Goal: Task Accomplishment & Management: Use online tool/utility

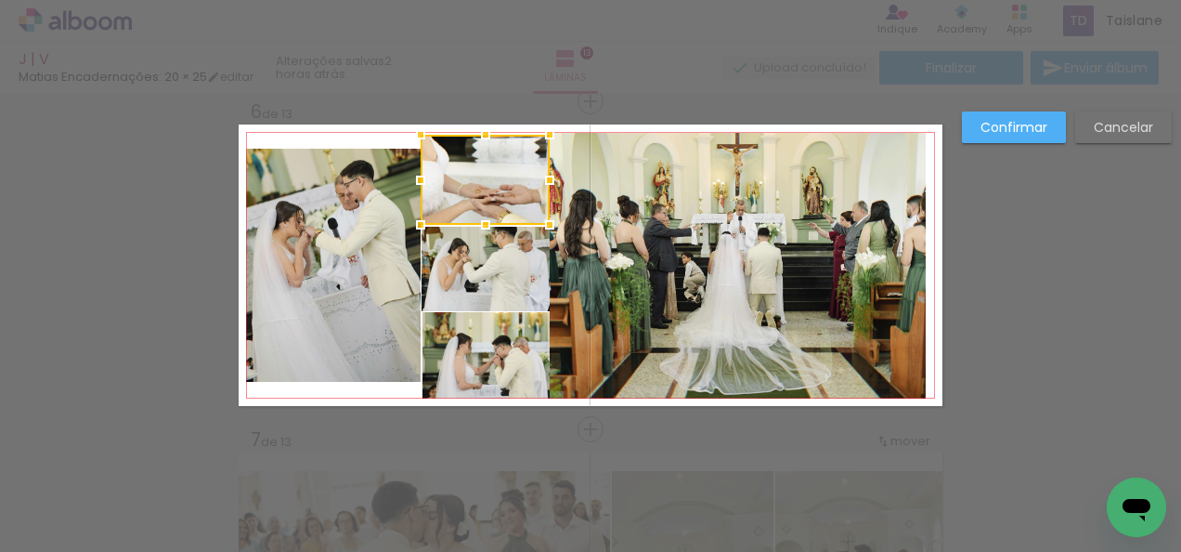
scroll to position [0, 14371]
click at [480, 134] on div at bounding box center [485, 137] width 37 height 37
click at [468, 197] on quentale-photo at bounding box center [485, 180] width 129 height 87
click at [468, 197] on div at bounding box center [485, 180] width 129 height 87
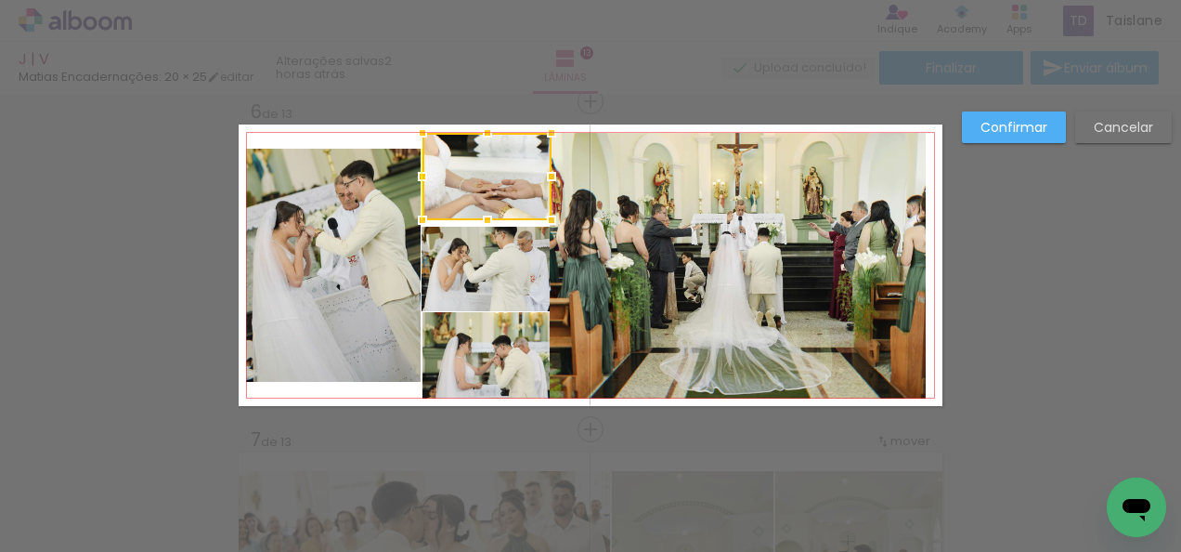
click at [472, 190] on div at bounding box center [487, 176] width 129 height 87
click at [478, 169] on div at bounding box center [487, 175] width 129 height 87
click at [450, 254] on quentale-photo at bounding box center [486, 269] width 128 height 85
click at [450, 219] on div at bounding box center [487, 175] width 129 height 87
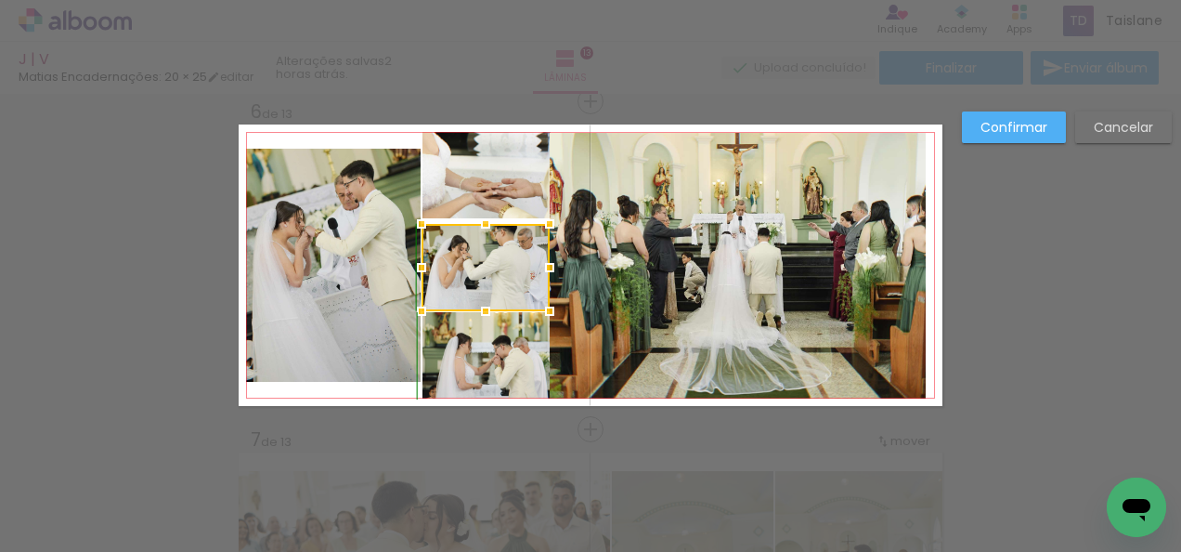
drag, startPoint x: 482, startPoint y: 227, endPoint x: 474, endPoint y: 235, distance: 11.8
click at [483, 220] on div at bounding box center [485, 223] width 37 height 37
click at [474, 235] on quentale-photo at bounding box center [486, 267] width 128 height 87
click at [474, 224] on div at bounding box center [486, 224] width 128 height 0
click at [478, 221] on div at bounding box center [485, 219] width 37 height 37
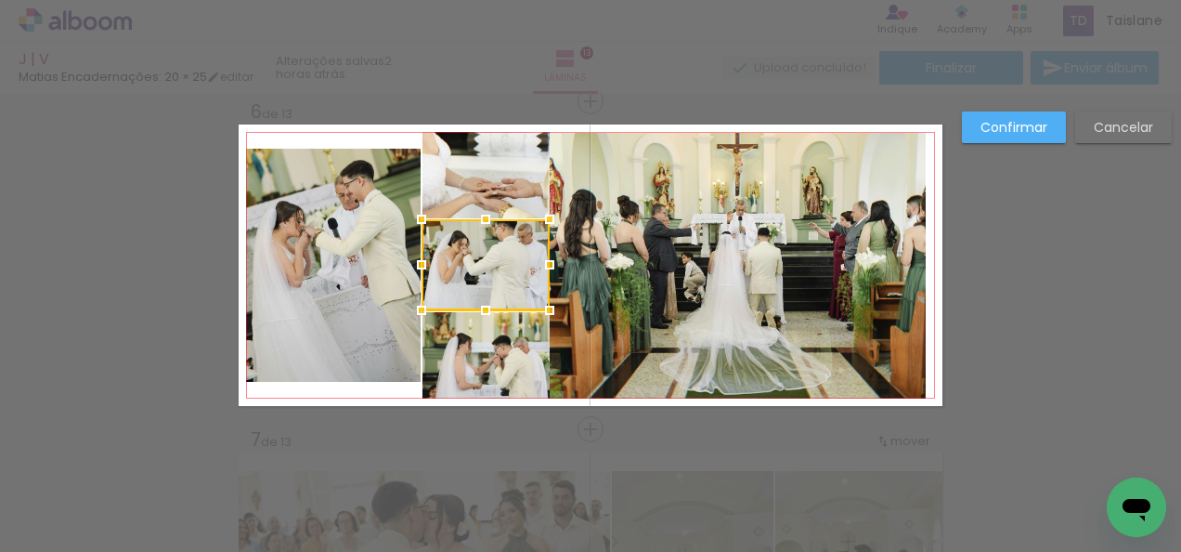
click at [0, 0] on slot "Confirmar" at bounding box center [0, 0] width 0 height 0
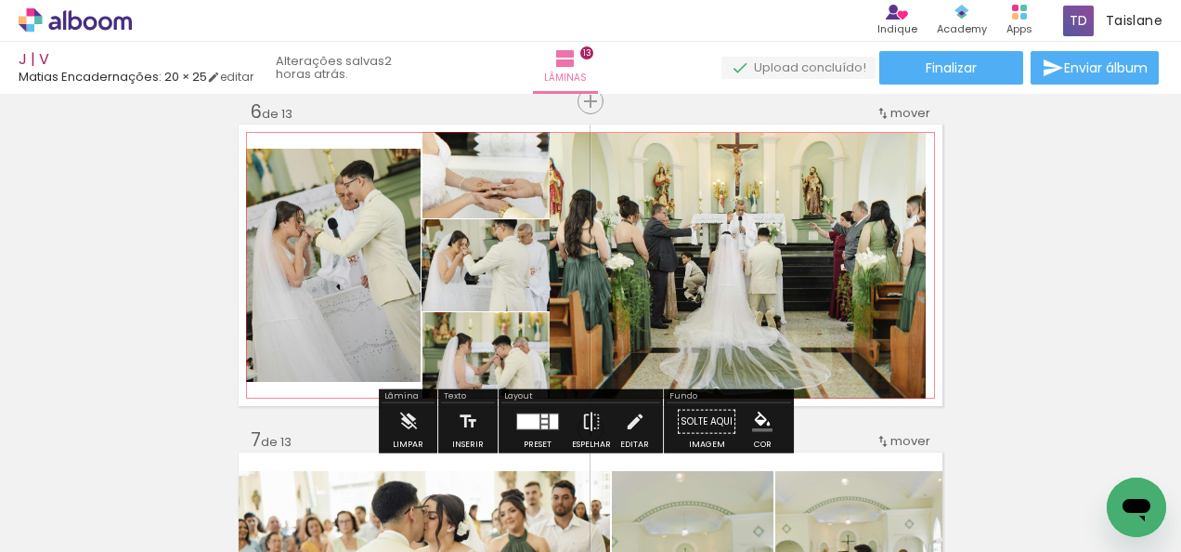
click at [351, 225] on quentale-photo at bounding box center [334, 265] width 176 height 233
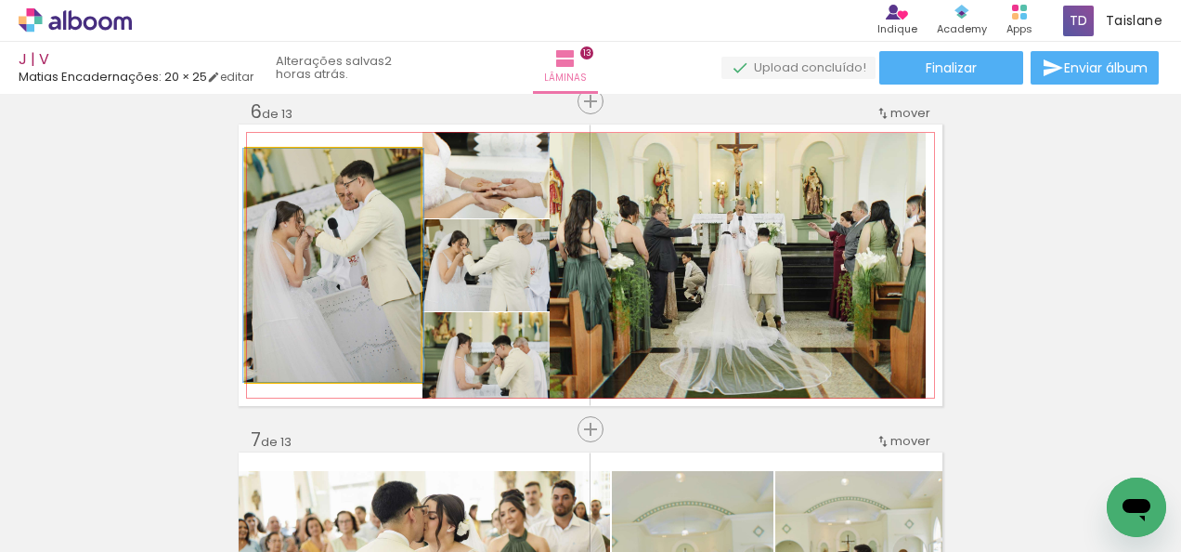
click at [351, 225] on quentale-photo at bounding box center [334, 265] width 176 height 233
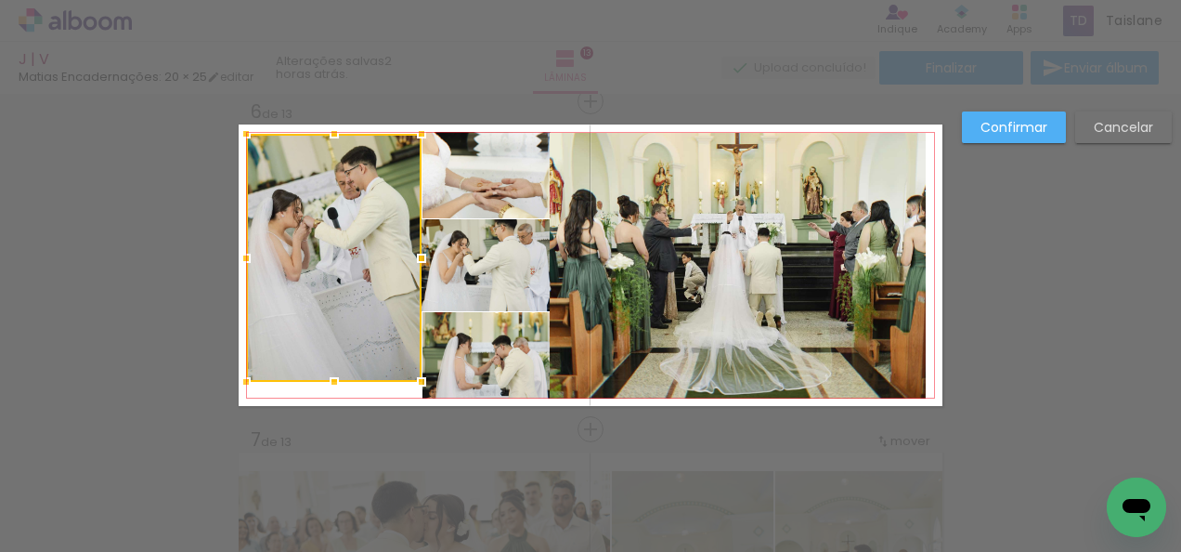
drag, startPoint x: 333, startPoint y: 149, endPoint x: 339, endPoint y: 139, distance: 10.8
click at [339, 139] on div at bounding box center [334, 133] width 37 height 37
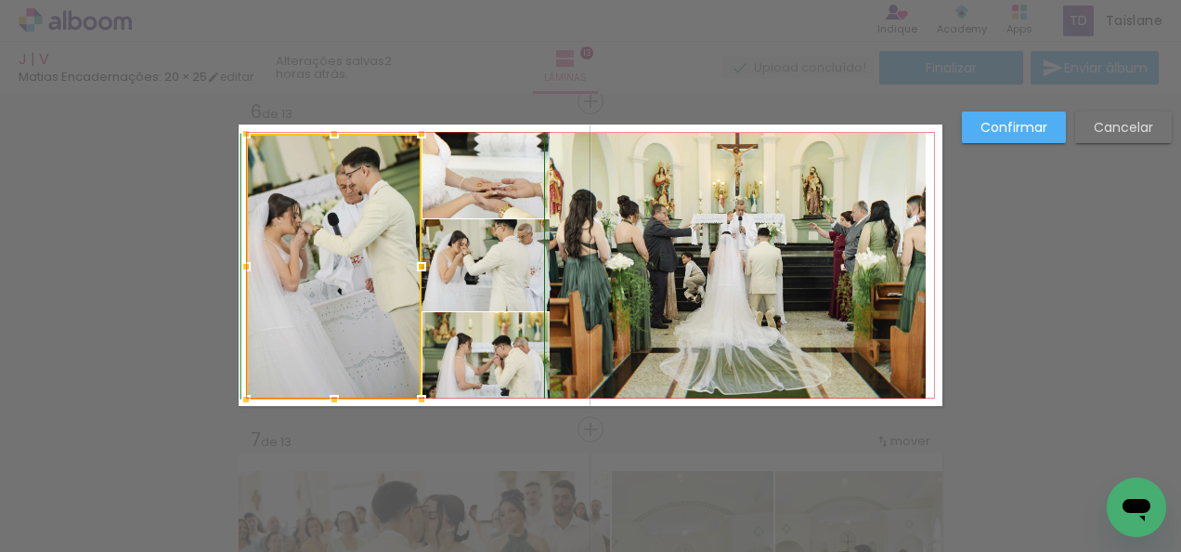
drag, startPoint x: 325, startPoint y: 377, endPoint x: 325, endPoint y: 394, distance: 16.7
click at [325, 394] on div at bounding box center [334, 399] width 37 height 37
drag, startPoint x: 1043, startPoint y: 126, endPoint x: 412, endPoint y: 235, distance: 639.9
click at [0, 0] on slot "Confirmar" at bounding box center [0, 0] width 0 height 0
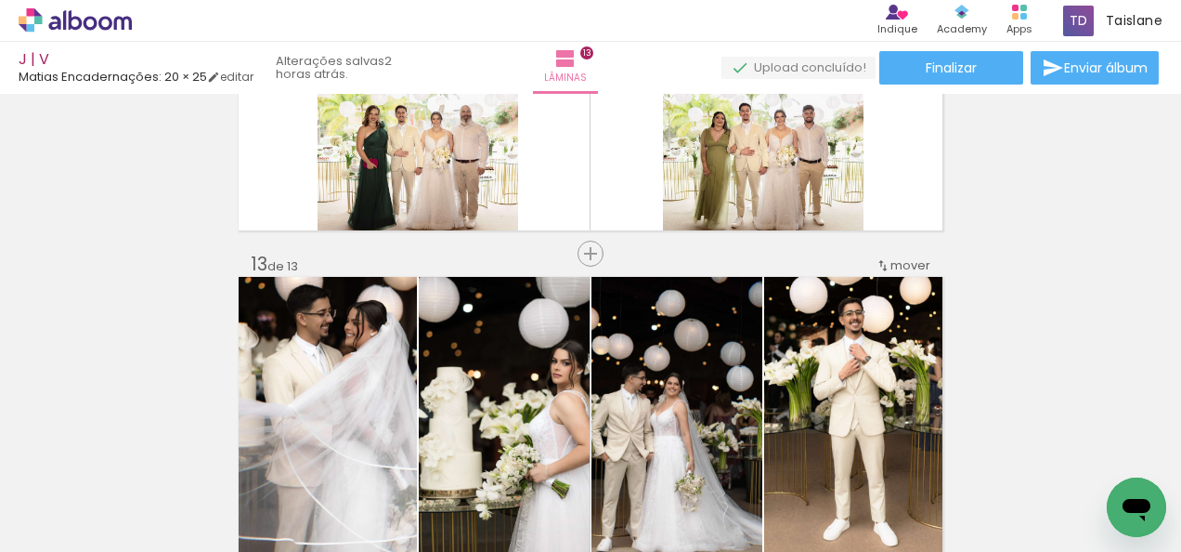
scroll to position [3840, 0]
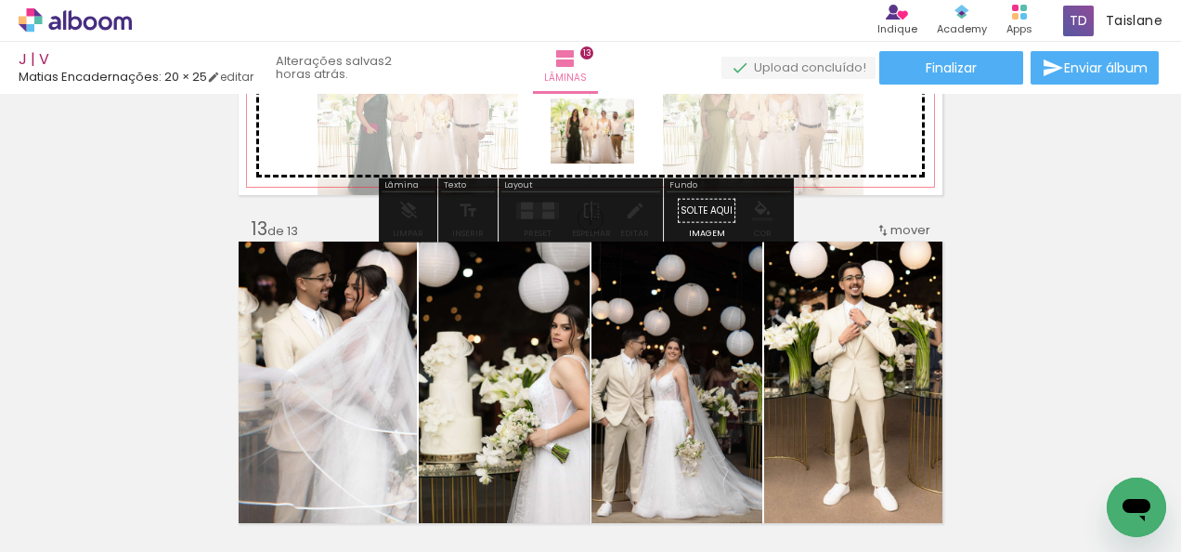
drag, startPoint x: 1009, startPoint y: 502, endPoint x: 606, endPoint y: 154, distance: 532.0
click at [606, 154] on quentale-workspace at bounding box center [590, 276] width 1181 height 552
